Goal: Check status: Verify the current state of an ongoing process or item

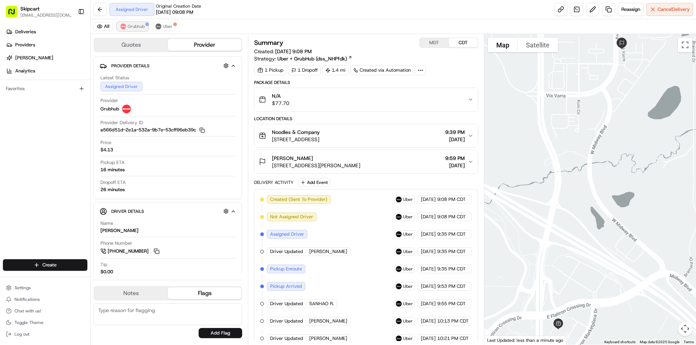
click at [133, 29] on span "Grubhub" at bounding box center [136, 27] width 17 height 6
